Goal: Check status

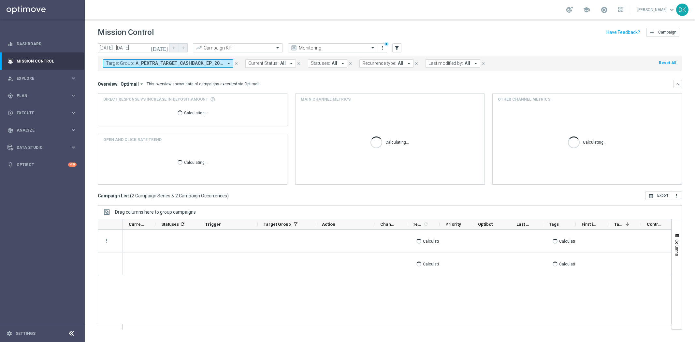
click at [141, 65] on span "A_PEXTRA_TARGET_CASHBACK_EP_20DO1000_190825, A_PREM_TARGET_CASHBACK_EP_20DO500_…" at bounding box center [180, 64] width 88 height 6
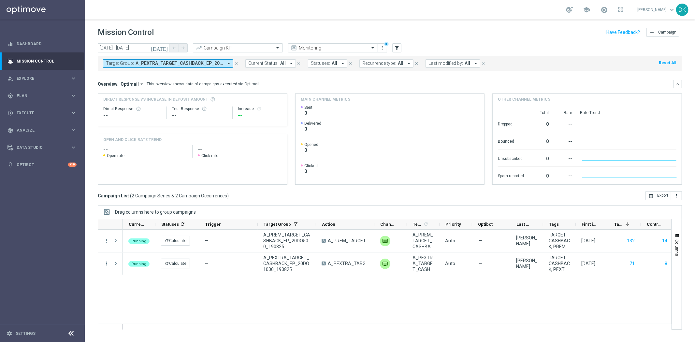
click at [219, 62] on span "A_PEXTRA_TARGET_CASHBACK_EP_20DO1000_190825, A_PREM_TARGET_CASHBACK_EP_20DO500_…" at bounding box center [180, 64] width 88 height 6
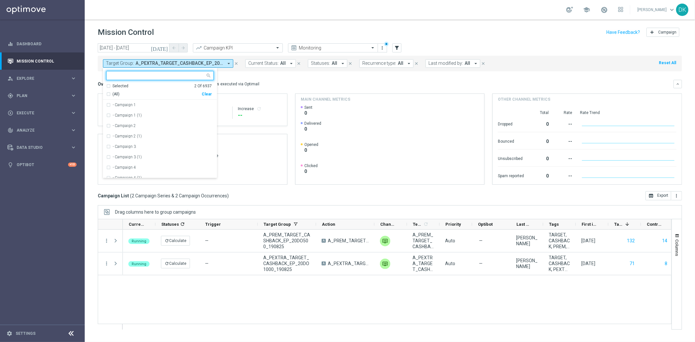
click at [0, 0] on div "Clear" at bounding box center [0, 0] width 0 height 0
click at [181, 73] on input "text" at bounding box center [157, 76] width 95 height 6
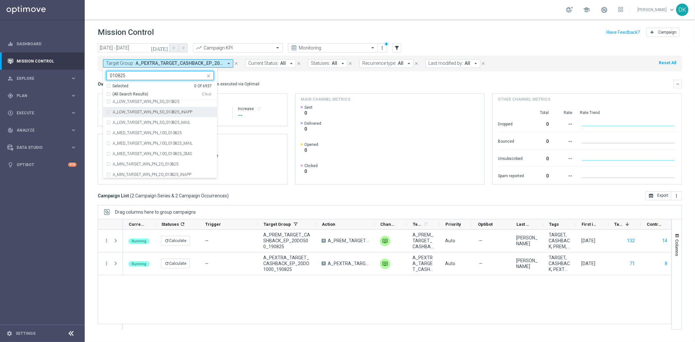
scroll to position [36, 0]
click at [179, 130] on label "A_MED_TARGET_WIN_PN_100_010825" at bounding box center [147, 131] width 69 height 4
type input "010825"
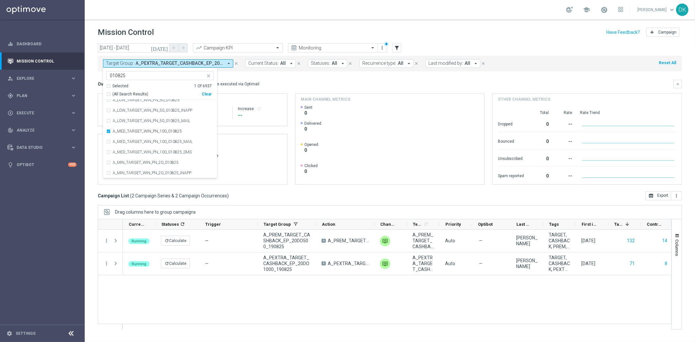
click at [93, 136] on div "[DATE] [DATE] - [DATE] arrow_back arrow_forward Campaign KPI trending_up Monito…" at bounding box center [390, 189] width 610 height 293
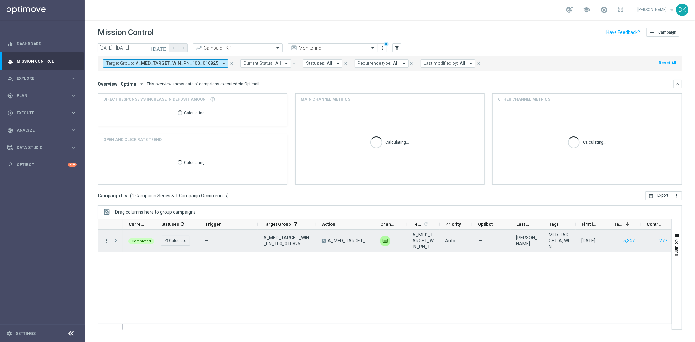
click at [108, 243] on icon "more_vert" at bounding box center [107, 241] width 6 height 6
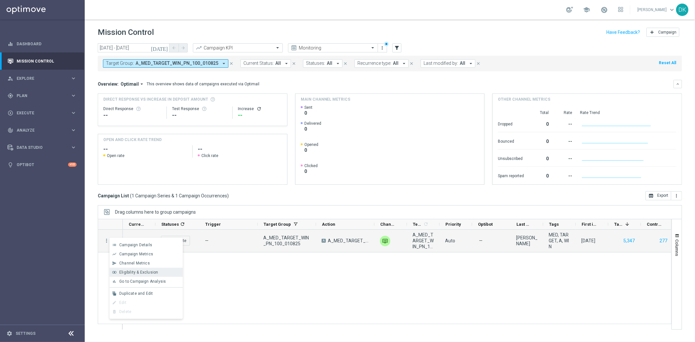
click at [157, 271] on span "Eligibility & Exclusion" at bounding box center [138, 272] width 39 height 5
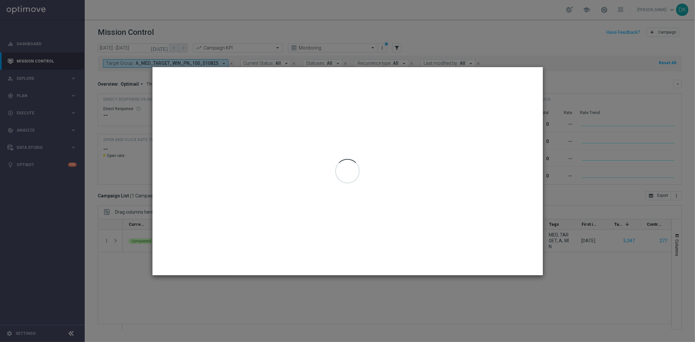
type input "[DATE] - [DATE]"
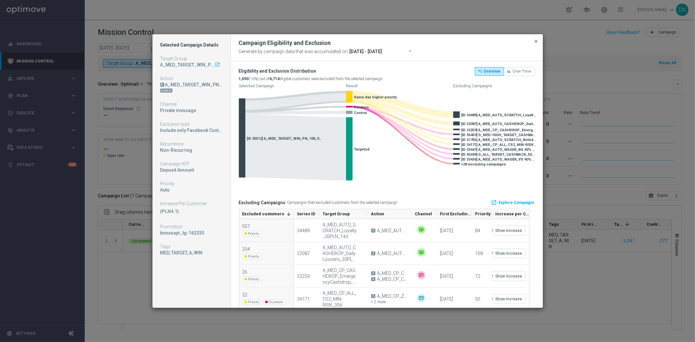
click at [539, 39] on span "close" at bounding box center [536, 41] width 5 height 5
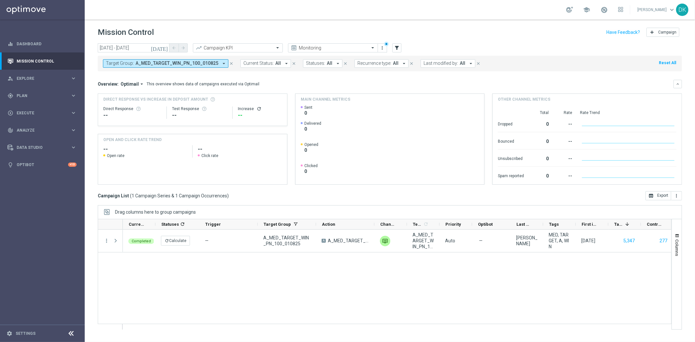
click at [139, 61] on span "A_MED_TARGET_WIN_PN_100_010825" at bounding box center [177, 64] width 83 height 6
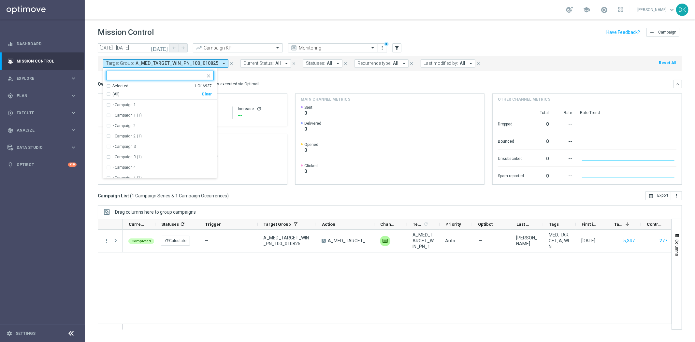
click at [0, 0] on div "Clear" at bounding box center [0, 0] width 0 height 0
click at [155, 75] on input "text" at bounding box center [157, 76] width 95 height 6
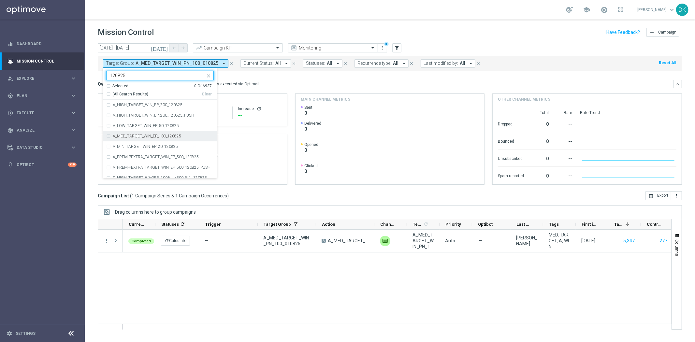
click at [158, 136] on label "A_MED_TARGET_WIN_EP_100_120825" at bounding box center [147, 136] width 68 height 4
type input "120825"
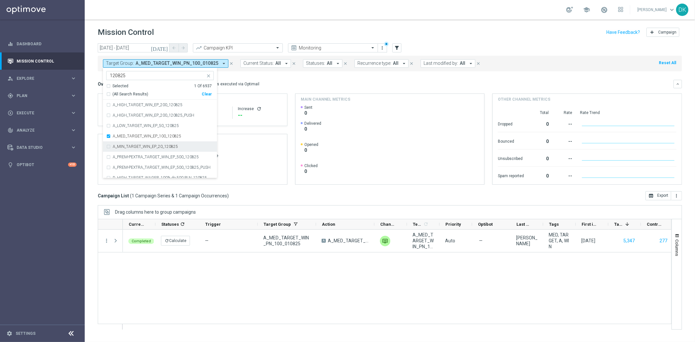
click at [95, 142] on div "[DATE] [DATE] - [DATE] arrow_back arrow_forward Campaign KPI trending_up Monito…" at bounding box center [390, 189] width 610 height 293
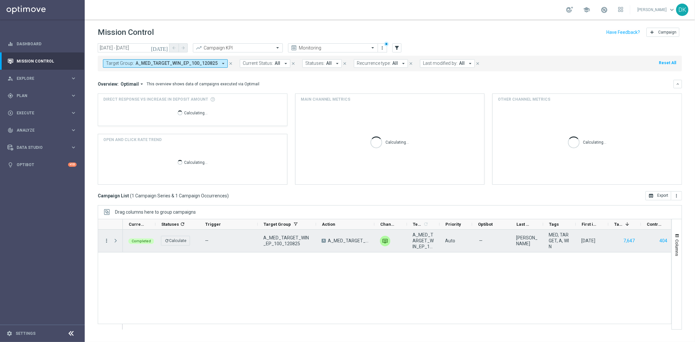
click at [107, 240] on icon "more_vert" at bounding box center [107, 241] width 6 height 6
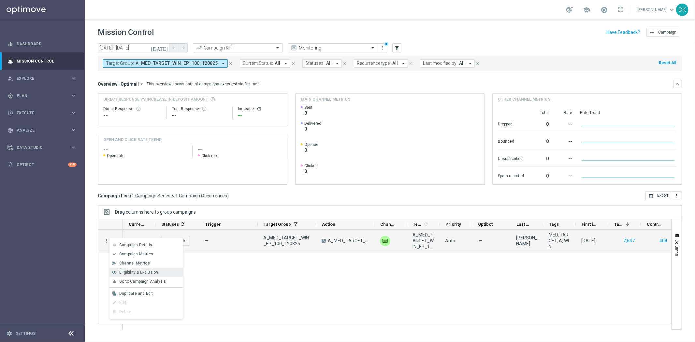
click at [158, 271] on div "Eligibility & Exclusion" at bounding box center [149, 272] width 61 height 5
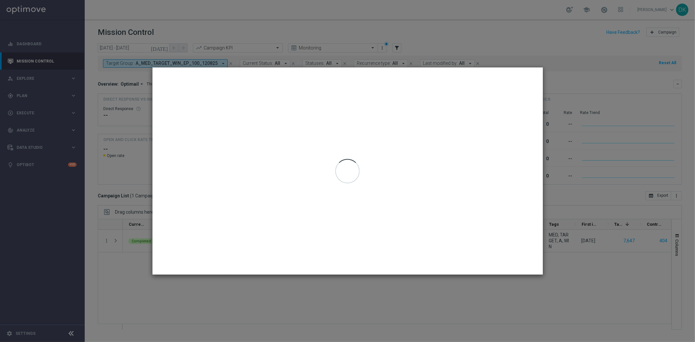
type input "[DATE] - [DATE]"
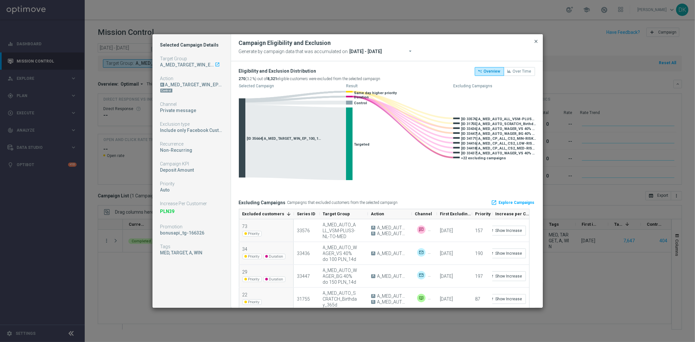
click at [536, 40] on span "close" at bounding box center [536, 41] width 5 height 5
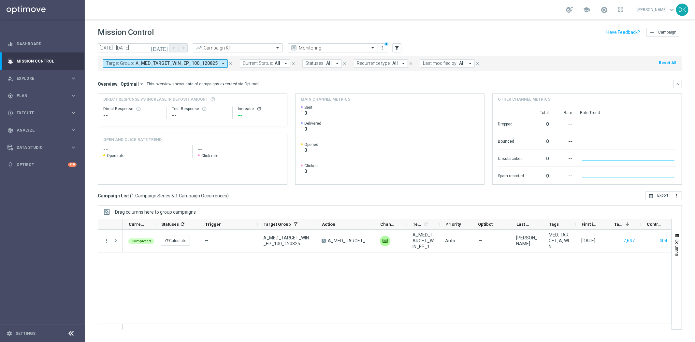
drag, startPoint x: 219, startPoint y: 285, endPoint x: 27, endPoint y: 32, distance: 317.3
click at [219, 285] on div "Completed refresh Calculate — A_MED_TARGET_WIN_EP_100_120825 A A_MED_TARGET_WIN…" at bounding box center [397, 280] width 548 height 100
click at [33, 13] on link at bounding box center [42, 10] width 85 height 20
click at [288, 287] on div "Completed refresh Calculate — A_MED_TARGET_WIN_EP_100_120825 A A_MED_TARGET_WIN…" at bounding box center [397, 280] width 548 height 100
